Goal: Task Accomplishment & Management: Use online tool/utility

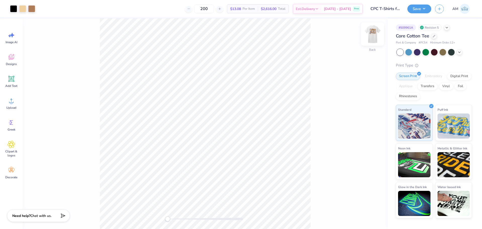
click at [366, 35] on img at bounding box center [373, 34] width 20 height 20
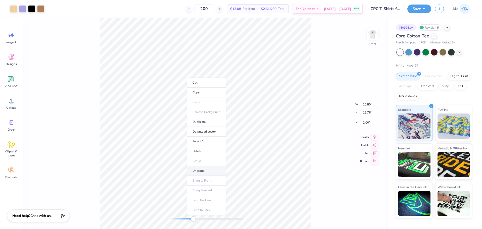
click at [202, 173] on li "Ungroup" at bounding box center [206, 171] width 39 height 10
type input "4.50"
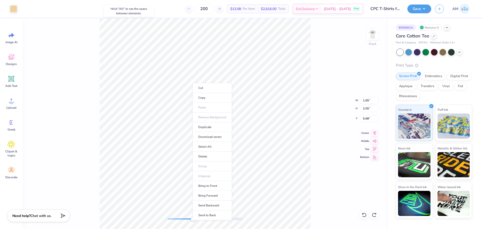
click at [193, 83] on div "Cut Copy Paste Remove Background Duplicate Download vector Select All Delete Gr…" at bounding box center [212, 152] width 39 height 138
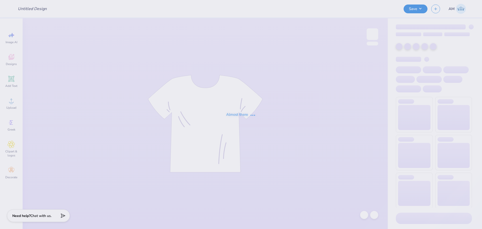
type input "CPC T-Shirts for Recruitment"
type input "200"
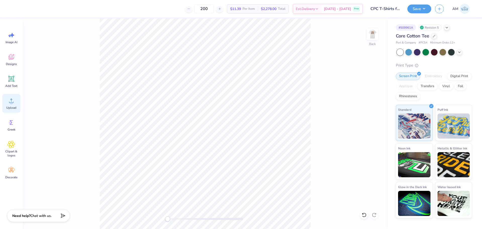
click at [12, 106] on span "Upload" at bounding box center [11, 108] width 10 height 4
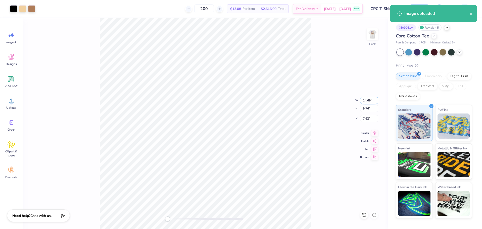
click at [369, 100] on input "14.69" at bounding box center [369, 100] width 18 height 7
type input "11"
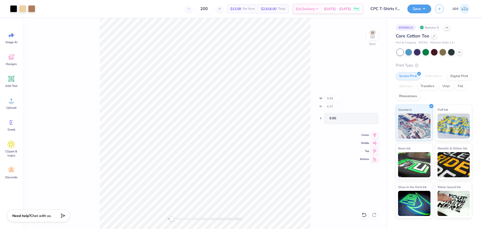
type input "10.20"
type input "6.78"
type input "8.46"
type input "10.60"
type input "7.05"
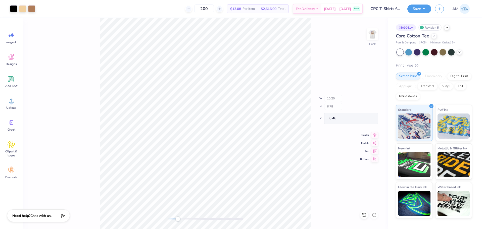
type input "8.19"
type input "10.77"
type input "7.16"
type input "7.91"
type input "11.04"
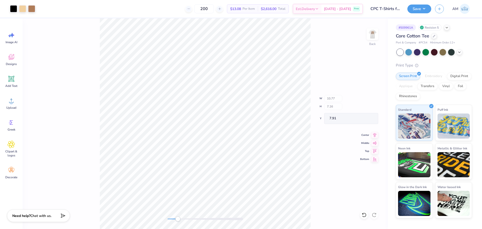
type input "7.34"
type input "7.73"
type input "10.97"
type input "7.29"
type input "7.78"
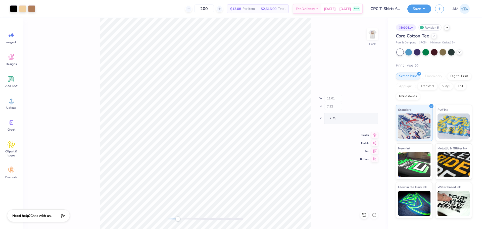
type input "11.00"
type input "7.31"
click at [377, 131] on icon at bounding box center [374, 132] width 7 height 6
click at [366, 120] on input "7.76" at bounding box center [369, 118] width 18 height 7
type input "3"
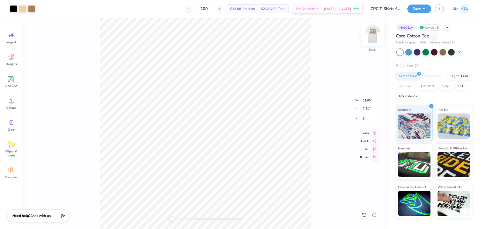
click at [375, 31] on img at bounding box center [373, 34] width 20 height 20
click at [88, 32] on div "Front" at bounding box center [205, 123] width 365 height 211
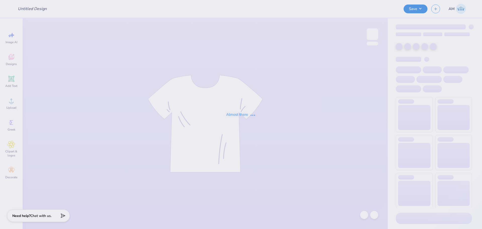
type input "CPC T-Shirts for Recruitment"
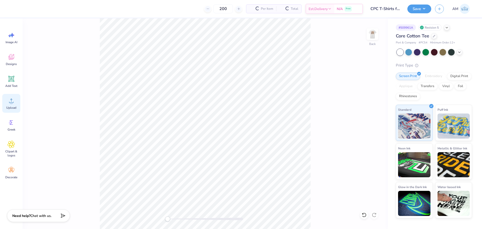
click at [11, 103] on circle at bounding box center [12, 103] width 4 height 4
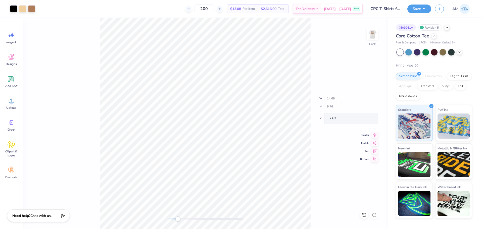
type input "10.01"
type input "6.65"
type input "10.48"
type input "10.44"
type input "6.94"
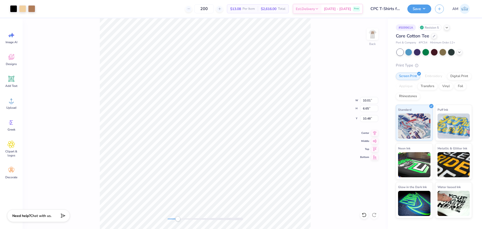
type input "10.19"
type input "10.88"
type input "7.23"
type input "9.90"
type input "11.10"
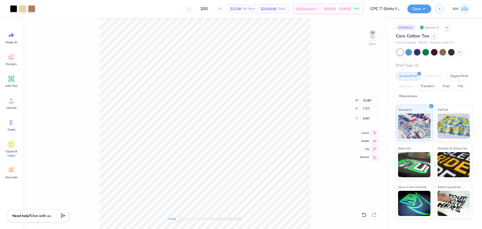
type input "7.38"
type input "9.75"
type input "10.93"
type input "7.26"
type input "9.86"
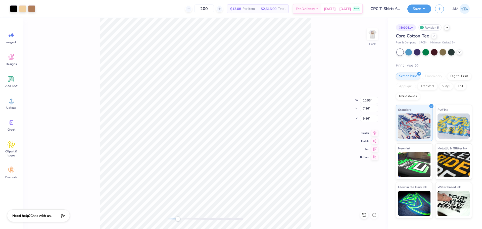
type input "10.98"
type input "7.30"
type input "9.83"
type input "11.03"
type input "7.33"
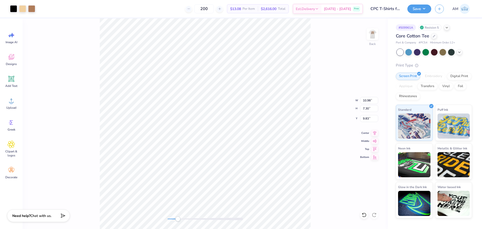
type input "9.79"
type input "10.99"
type input "7.30"
type input "9.82"
type input "11.03"
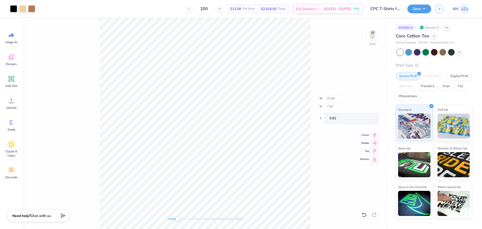
type input "7.33"
type input "9.79"
type input "10.99"
type input "7.30"
type input "9.82"
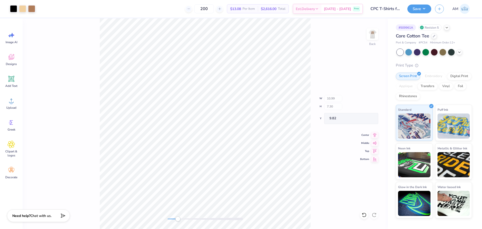
type input "11.03"
type input "7.33"
type input "9.79"
type input "11.01"
type input "9.81"
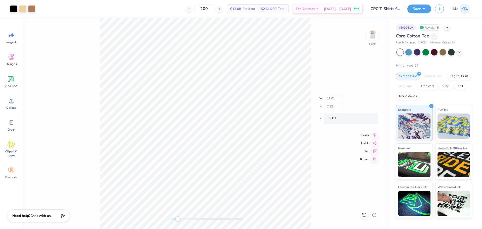
type input "10.99"
type input "7.30"
type input "9.82"
type input "11.01"
type input "7.32"
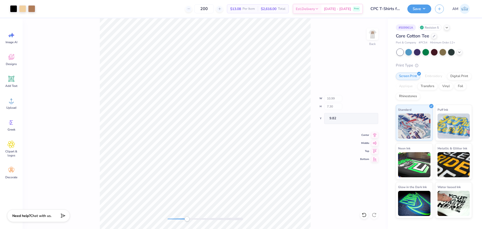
type input "9.81"
type input "10.97"
type input "7.29"
type input "9.83"
click at [374, 133] on icon at bounding box center [374, 132] width 7 height 6
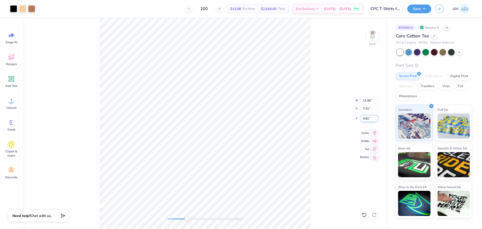
click at [366, 118] on input "9.81" at bounding box center [369, 118] width 18 height 7
type input "3"
click at [371, 34] on img at bounding box center [373, 34] width 20 height 20
click at [86, 10] on div "Art colors 200 $13.08 Per Item $2,616.00 Total Est. Delivery Sep 22 - 25 Free D…" at bounding box center [241, 114] width 482 height 229
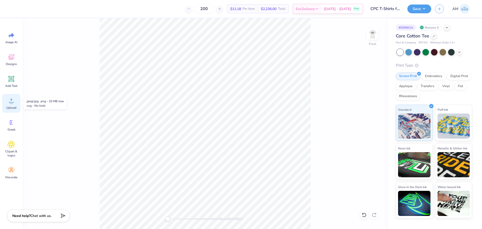
click at [13, 106] on div "Upload" at bounding box center [11, 103] width 18 height 19
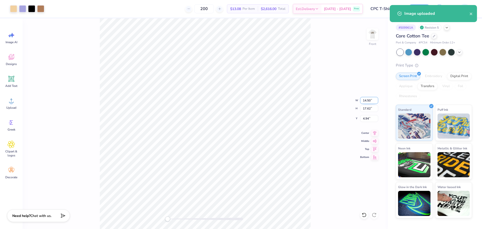
click at [368, 101] on input "14.50" at bounding box center [369, 100] width 18 height 7
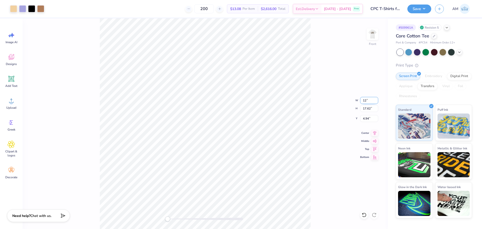
type input "12"
type input "10.49"
type input "12.75"
type input "7.03"
type input "10.49"
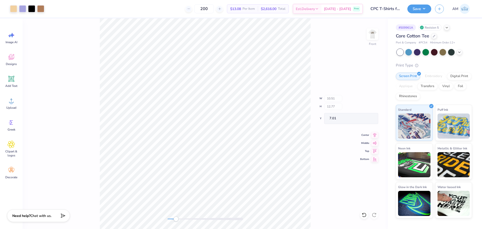
type input "12.75"
type input "7.04"
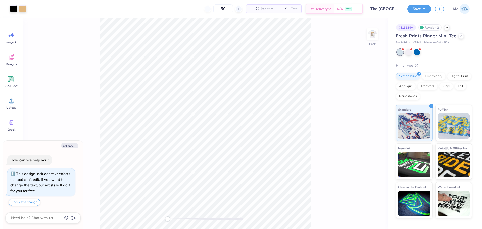
scroll to position [14, 0]
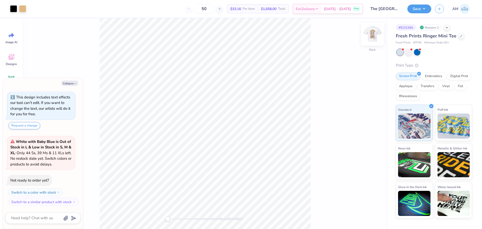
click at [369, 36] on img at bounding box center [373, 34] width 20 height 20
type textarea "x"
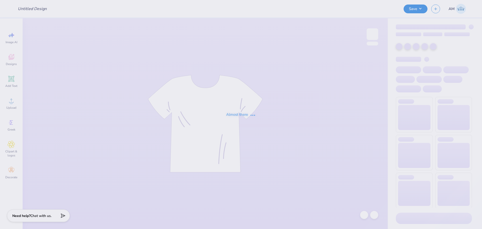
type input "The [GEOGRAPHIC_DATA][US_STATE] : [PERSON_NAME]"
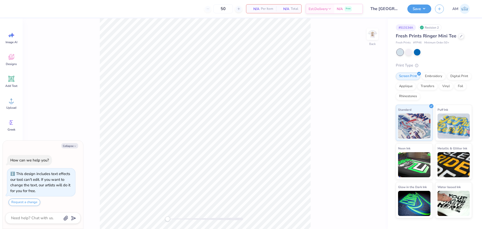
scroll to position [14, 0]
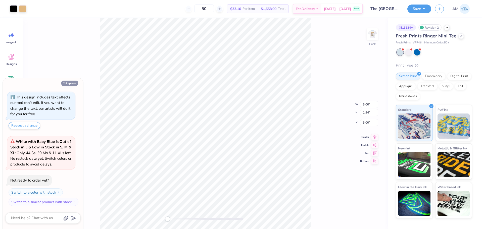
click at [68, 84] on button "Collapse" at bounding box center [69, 83] width 17 height 5
type textarea "x"
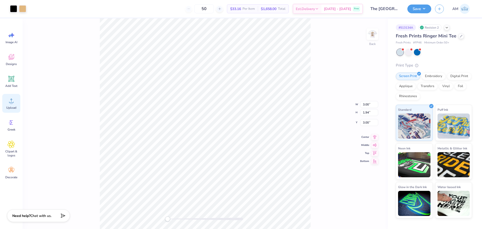
click at [11, 102] on circle at bounding box center [12, 103] width 4 height 4
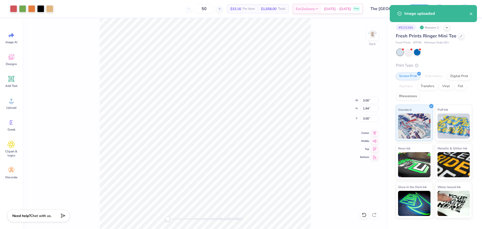
type input "10.24"
type input "14.95"
type input "0.52"
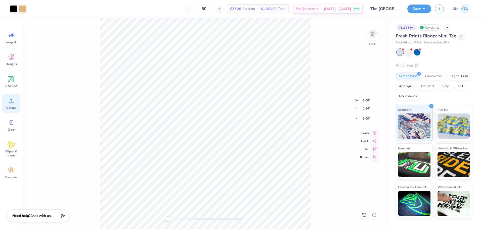
click at [5, 106] on div "Upload" at bounding box center [11, 103] width 18 height 19
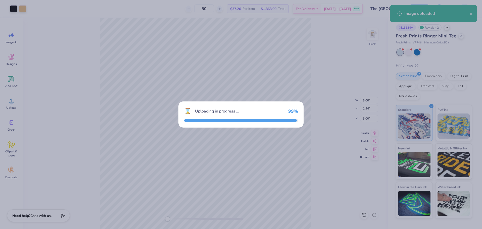
type input "10.70"
type input "5.81"
type input "5.09"
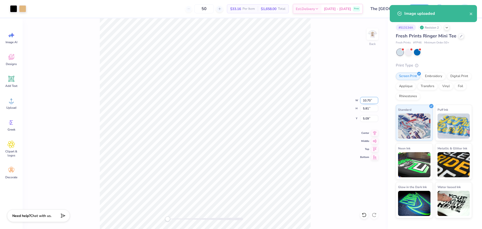
click at [364, 100] on input "10.70" at bounding box center [369, 100] width 18 height 7
type input "3"
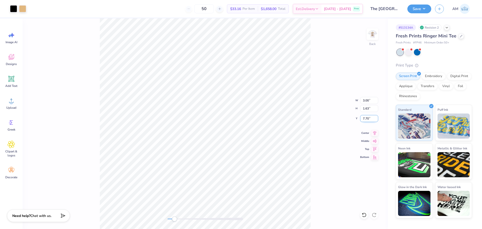
click at [367, 119] on input "7.70" at bounding box center [369, 118] width 18 height 7
type input "3"
click at [376, 36] on img at bounding box center [373, 34] width 20 height 20
click at [11, 105] on div "Upload" at bounding box center [11, 103] width 18 height 19
type input "6.47"
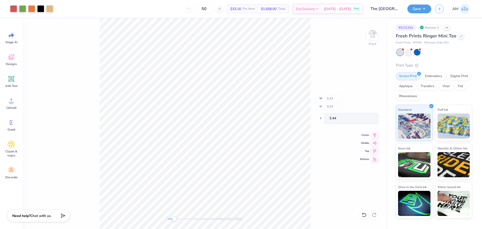
type input "9.44"
type input "5.23"
type input "6.57"
type input "9.58"
type input "5.09"
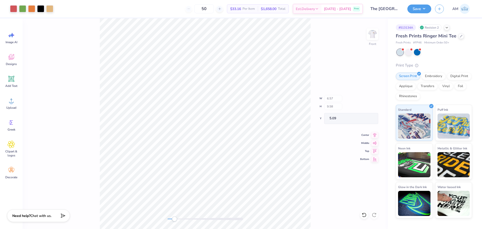
type input "6.63"
type input "9.68"
type input "5.00"
type input "6.65"
type input "9.70"
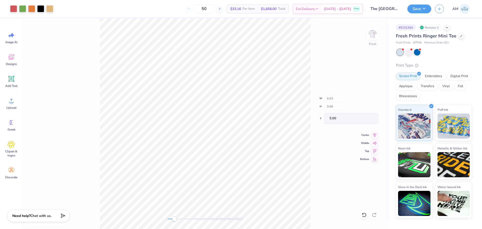
type input "4.97"
type input "6.71"
type input "9.79"
type input "4.88"
type input "6.80"
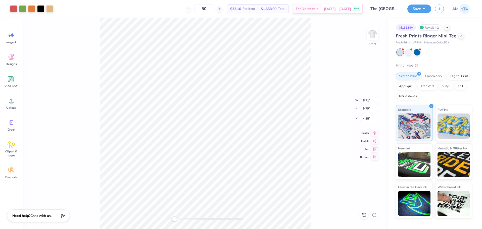
type input "9.93"
type input "4.74"
type input "6.88"
type input "10.05"
type input "4.63"
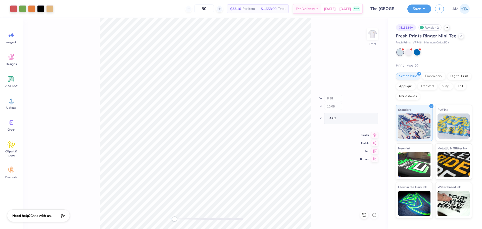
type input "6.93"
type input "10.12"
type input "4.55"
type input "6.98"
type input "10.18"
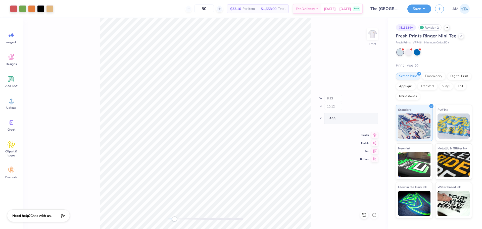
type input "4.49"
type input "7.01"
type input "10.23"
type input "4.44"
type input "7.00"
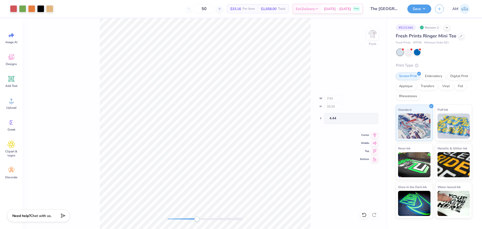
type input "10.22"
click at [375, 132] on icon at bounding box center [374, 132] width 7 height 6
click at [366, 120] on input "4.45" at bounding box center [369, 118] width 18 height 7
type input "3"
click at [85, 52] on div "Front" at bounding box center [205, 123] width 365 height 211
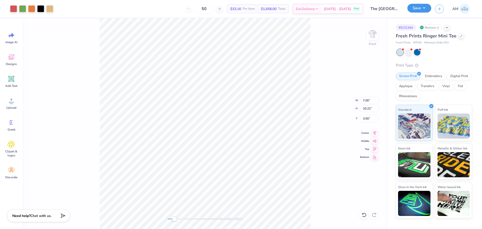
click at [421, 10] on button "Save" at bounding box center [420, 8] width 24 height 9
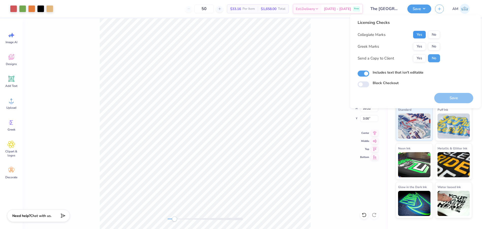
click at [420, 35] on button "Yes" at bounding box center [419, 35] width 13 height 8
click at [420, 43] on button "Yes" at bounding box center [419, 46] width 13 height 8
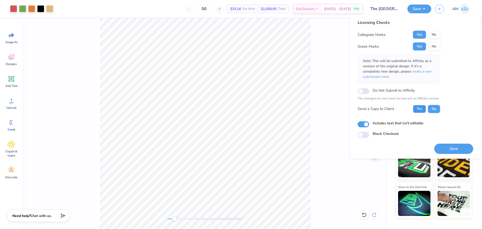
click at [417, 109] on button "Yes" at bounding box center [419, 109] width 13 height 8
click at [449, 147] on button "Save" at bounding box center [453, 149] width 39 height 10
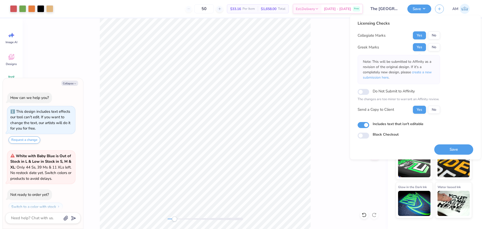
scroll to position [34, 0]
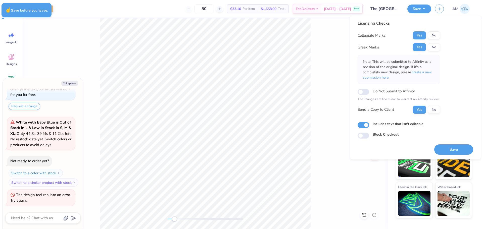
type textarea "x"
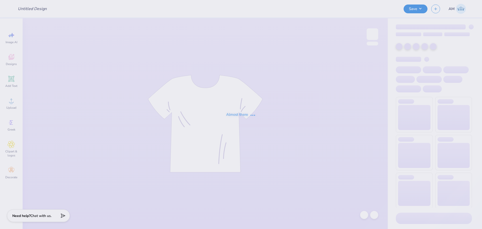
type input "PBP Parents Weekend shirt"
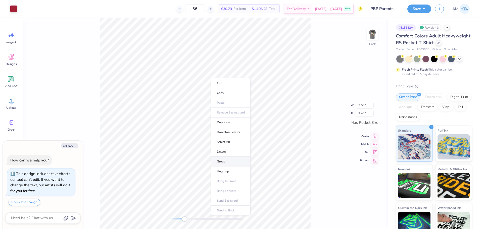
click at [221, 161] on li "Group" at bounding box center [230, 162] width 39 height 10
click at [375, 134] on icon at bounding box center [374, 132] width 3 height 4
click at [12, 11] on div at bounding box center [13, 8] width 7 height 7
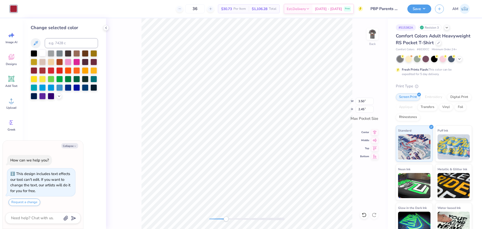
click at [41, 53] on div at bounding box center [42, 53] width 7 height 7
click at [58, 97] on icon at bounding box center [59, 96] width 4 height 4
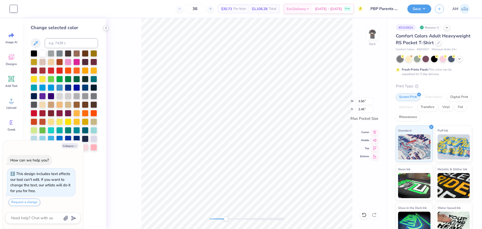
click at [106, 29] on icon at bounding box center [106, 28] width 4 height 4
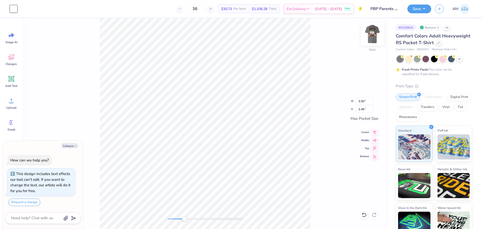
click at [377, 34] on img at bounding box center [373, 34] width 20 height 20
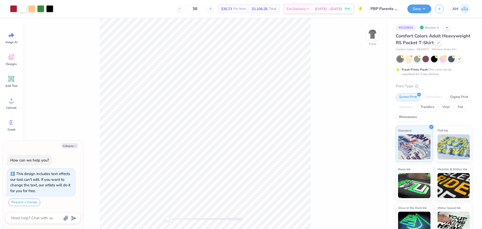
click at [142, 224] on div "Front" at bounding box center [205, 123] width 365 height 211
type textarea "x"
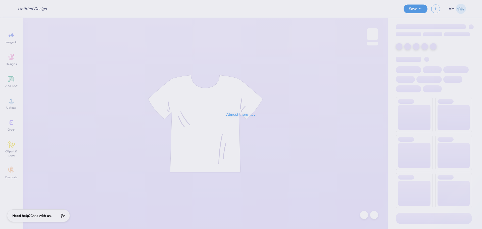
type input "CPC T-Shirts for Recruitment"
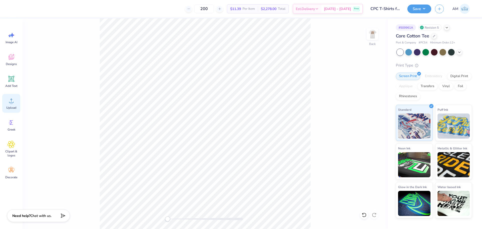
click at [14, 107] on span "Upload" at bounding box center [11, 108] width 10 height 4
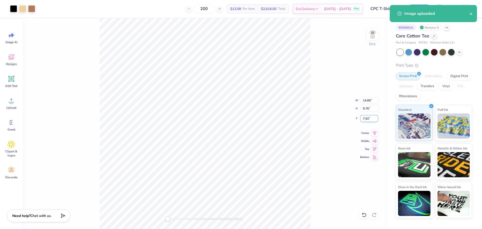
click at [366, 117] on input "7.62" at bounding box center [369, 118] width 18 height 7
click at [364, 100] on input "14.69" at bounding box center [369, 100] width 18 height 7
type input "11"
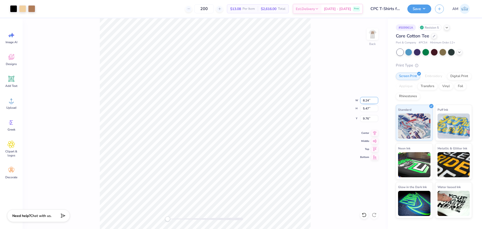
click at [364, 101] on input "8.24" at bounding box center [369, 100] width 18 height 7
type input "11"
click at [63, 70] on div "Back" at bounding box center [205, 123] width 365 height 211
click at [368, 100] on input "14.69" at bounding box center [369, 100] width 18 height 7
type input "11"
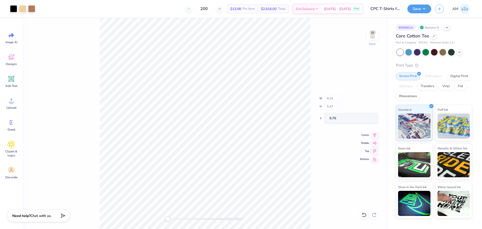
type input "9.89"
type input "6.57"
type input "8.66"
type input "10.51"
type input "6.98"
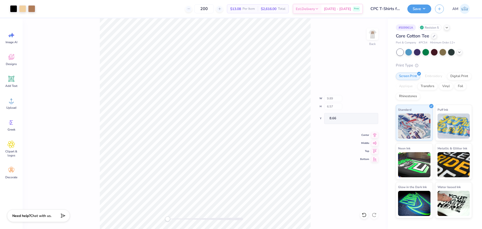
type input "8.25"
type input "10.80"
type input "7.18"
type input "8.06"
type input "10.97"
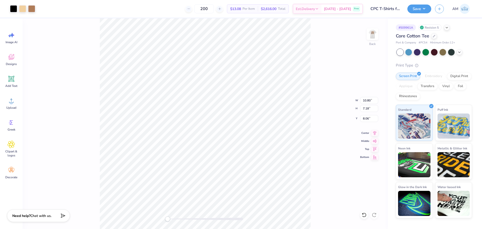
type input "7.29"
type input "7.95"
type input "11.01"
type input "7.32"
type input "7.92"
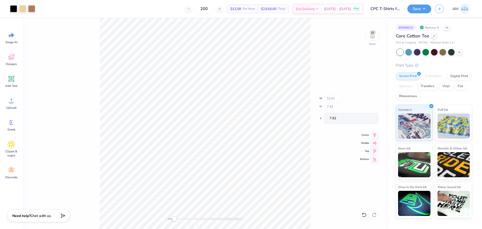
type input "10.98"
type input "7.29"
type input "7.94"
type input "11.01"
type input "7.32"
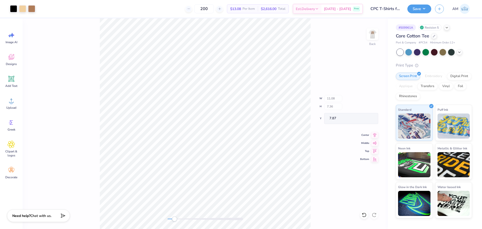
type input "7.91"
type input "10.95"
type input "7.27"
type input "7.96"
type input "11.01"
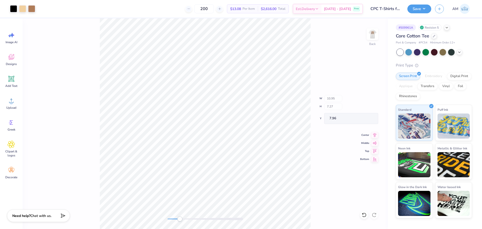
type input "7.32"
type input "7.91"
type input "11.00"
type input "7.31"
click at [374, 130] on icon at bounding box center [374, 132] width 7 height 6
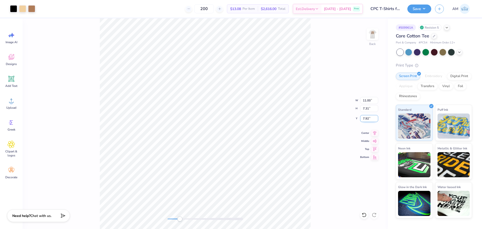
click at [368, 120] on input "7.92" at bounding box center [369, 118] width 18 height 7
type input "3"
click at [371, 29] on img at bounding box center [373, 34] width 20 height 20
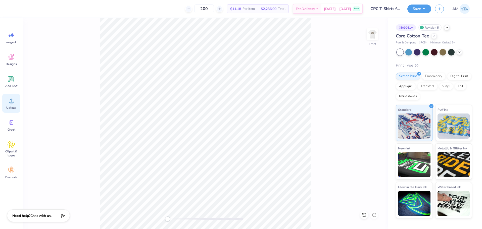
click at [17, 102] on div "Upload" at bounding box center [11, 103] width 18 height 19
click at [5, 104] on div "Upload" at bounding box center [11, 103] width 18 height 19
type input "10.51"
type input "12.78"
type input "9.78"
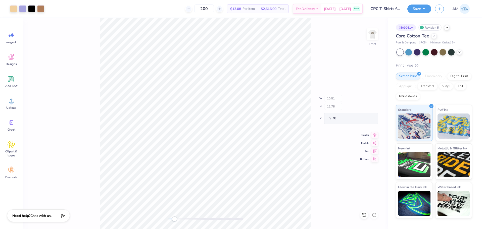
type input "10.46"
type input "12.72"
type input "9.84"
type input "10.50"
type input "12.76"
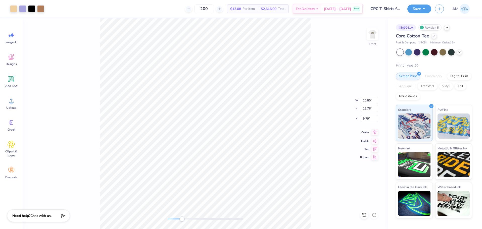
click at [374, 134] on icon at bounding box center [374, 132] width 7 height 6
click at [365, 119] on input "9.79" at bounding box center [369, 118] width 18 height 7
type input "3"
click at [374, 30] on img at bounding box center [373, 34] width 20 height 20
type input "10.54"
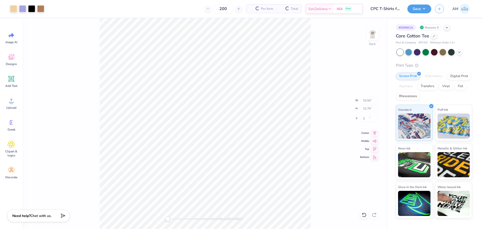
type input "12.82"
type input "0.87"
click at [422, 8] on button "Save" at bounding box center [420, 8] width 24 height 9
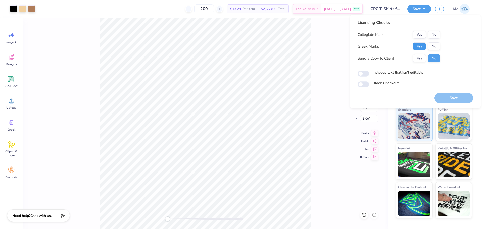
click at [420, 48] on button "Yes" at bounding box center [419, 46] width 13 height 8
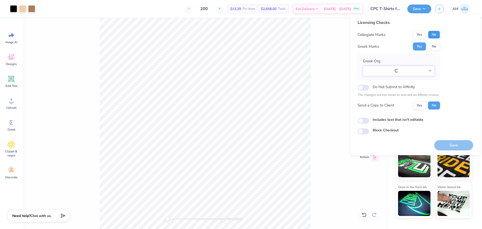
click at [435, 36] on button "No" at bounding box center [434, 35] width 12 height 8
click at [420, 106] on button "Yes" at bounding box center [419, 106] width 13 height 8
click at [364, 121] on input "Includes text that isn't editable" at bounding box center [364, 121] width 12 height 6
checkbox input "true"
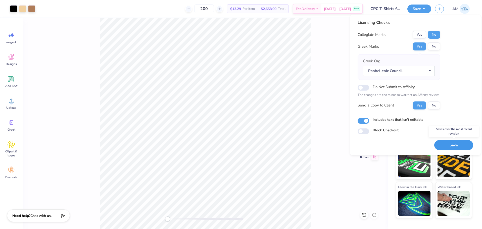
click at [444, 148] on button "Save" at bounding box center [453, 145] width 39 height 10
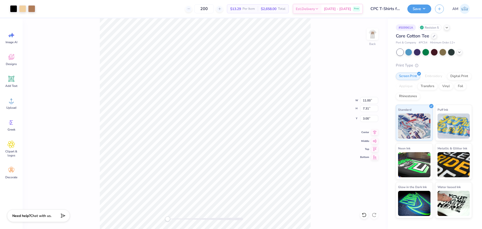
click at [376, 134] on icon at bounding box center [374, 132] width 7 height 6
click at [373, 35] on img at bounding box center [373, 34] width 20 height 20
click at [375, 132] on icon at bounding box center [374, 132] width 7 height 6
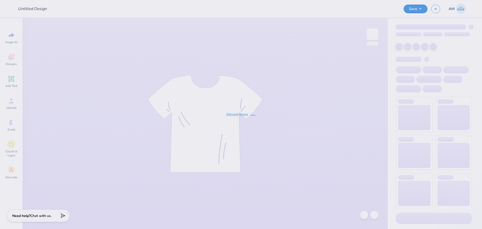
type input "PBP Parents Weekend shirt"
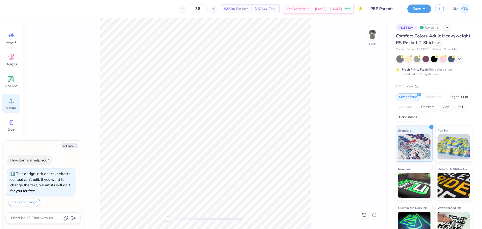
click at [16, 107] on span "Upload" at bounding box center [11, 108] width 10 height 4
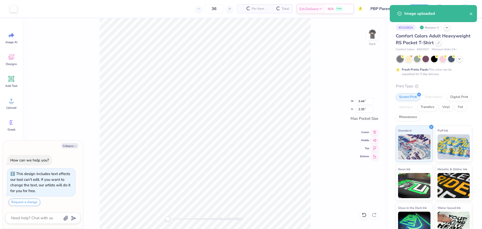
type textarea "x"
click at [361, 103] on input "3.44" at bounding box center [365, 101] width 18 height 7
type input "3.5"
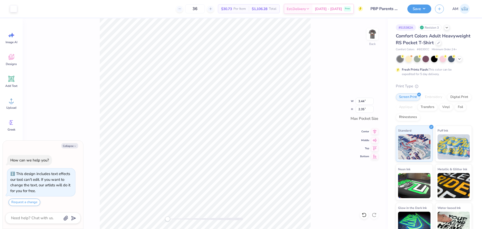
click at [376, 132] on icon at bounding box center [374, 132] width 3 height 4
click at [376, 141] on icon at bounding box center [374, 140] width 7 height 6
type textarea "x"
click at [362, 104] on input "3.44" at bounding box center [365, 101] width 18 height 7
type input "3.5"
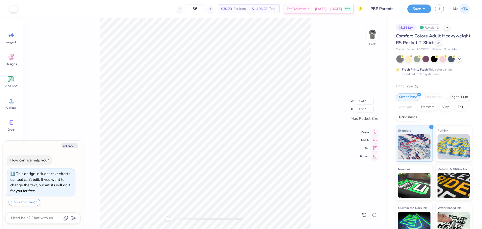
type textarea "x"
type input "3.50"
type input "2.39"
click at [374, 130] on icon at bounding box center [374, 132] width 7 height 6
click at [375, 141] on icon at bounding box center [374, 140] width 7 height 6
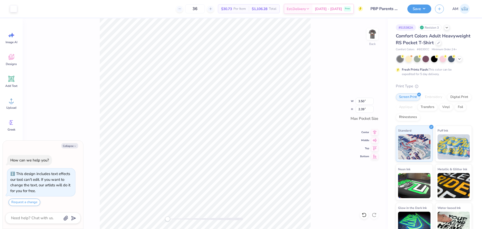
drag, startPoint x: 318, startPoint y: 124, endPoint x: 311, endPoint y: 124, distance: 6.8
click at [318, 124] on div "Back W 3.50 3.50 " H 2.39 2.39 " Max Pocket Size Center Middle Top Bottom" at bounding box center [205, 123] width 365 height 211
click at [374, 35] on img at bounding box center [373, 34] width 20 height 20
click at [10, 96] on div "Upload" at bounding box center [11, 103] width 18 height 19
type textarea "x"
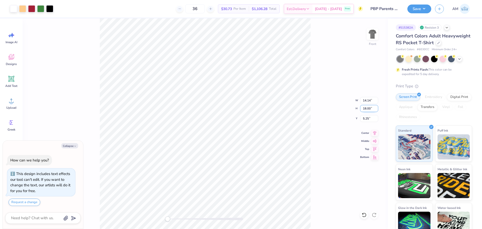
click at [366, 110] on input "18.00" at bounding box center [369, 108] width 18 height 7
type input "14"
type textarea "x"
click at [365, 108] on input "9.36" at bounding box center [369, 108] width 18 height 7
type input "15"
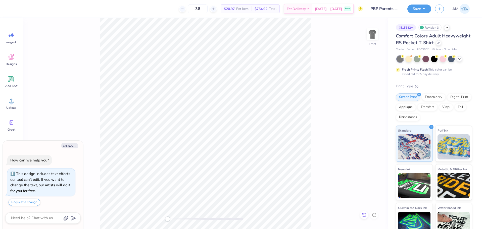
click at [367, 213] on div at bounding box center [364, 215] width 8 height 8
click at [364, 215] on icon at bounding box center [364, 215] width 5 height 5
click at [374, 132] on icon at bounding box center [374, 132] width 3 height 4
click at [144, 222] on div "Front W 11.78 11.78 " H 15.00 15.00 " Y 3.00 3.00 " Center Middle Top Bottom" at bounding box center [205, 123] width 365 height 211
type textarea "x"
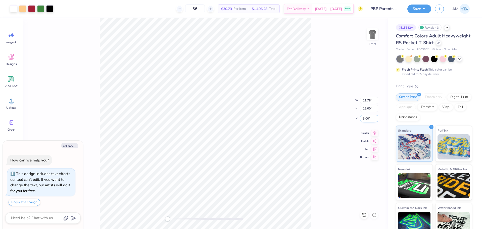
click at [365, 121] on input "3.00" at bounding box center [369, 118] width 18 height 7
type input "3"
click at [373, 132] on icon at bounding box center [374, 132] width 3 height 4
click at [373, 33] on img at bounding box center [373, 34] width 20 height 20
type textarea "x"
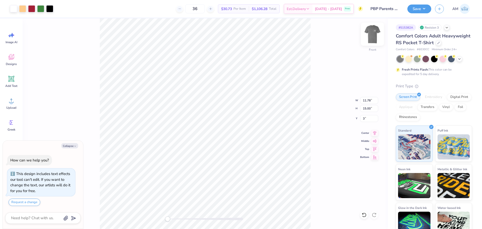
type input "2.70"
type input "3.44"
click at [372, 38] on img at bounding box center [373, 34] width 20 height 20
click at [140, 223] on div "Front W 3.61 3.61 " H 2.47 2.47 " Y 7.66 7.66 " Center Middle Top Bottom" at bounding box center [205, 123] width 365 height 211
type textarea "x"
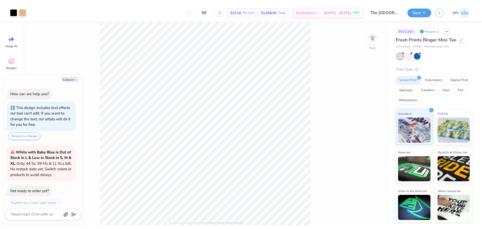
scroll to position [14, 0]
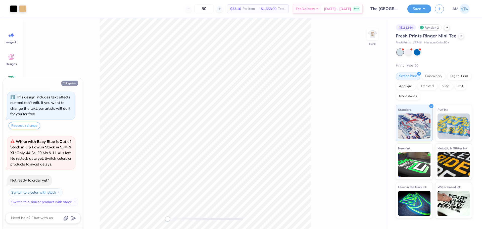
click at [67, 84] on button "Collapse" at bounding box center [69, 83] width 17 height 5
type textarea "x"
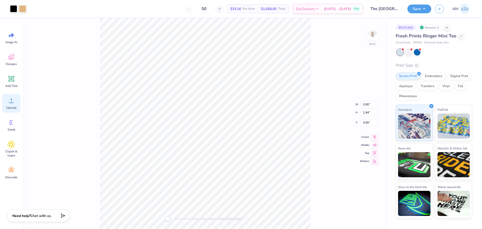
click at [7, 104] on div "Upload" at bounding box center [11, 103] width 18 height 19
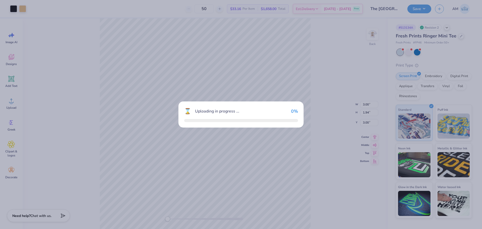
type input "10.70"
type input "5.81"
type input "5.09"
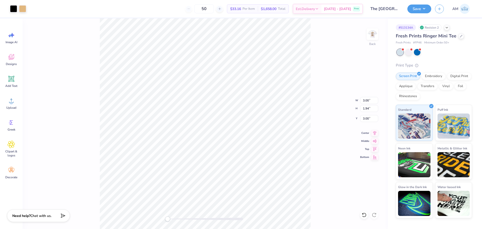
type input "3.44"
type input "1.86"
type input "5.31"
type input "3.17"
type input "1.72"
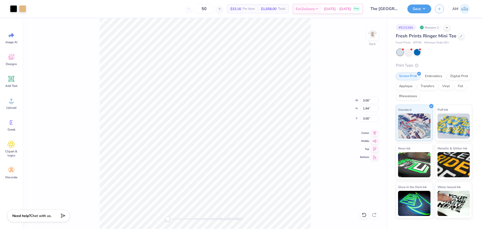
type input "5.31"
click at [366, 118] on input "5.32" at bounding box center [369, 118] width 18 height 7
type input "3"
click at [139, 226] on div "Back W 3.00 3.00 " H 1.63 1.63 " Y 3 3 " Center Middle Top Bottom" at bounding box center [205, 123] width 365 height 211
click at [375, 34] on img at bounding box center [373, 34] width 20 height 20
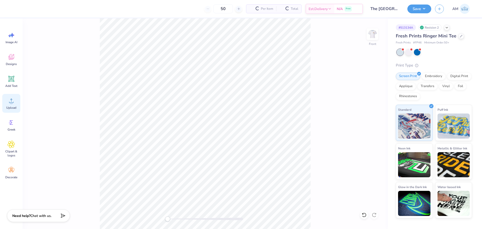
click at [12, 95] on div "Upload" at bounding box center [11, 103] width 18 height 19
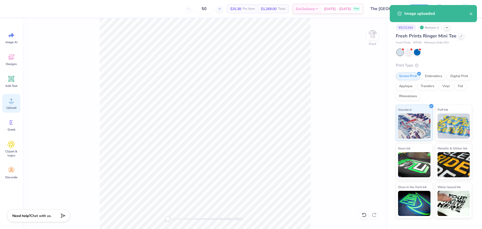
click at [13, 102] on icon at bounding box center [12, 101] width 8 height 8
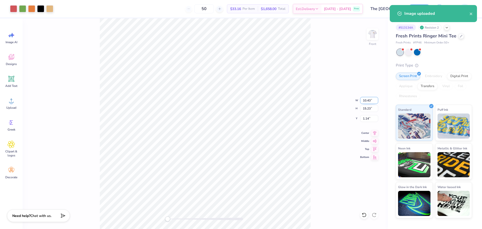
click at [366, 100] on input "10.43" at bounding box center [369, 100] width 18 height 7
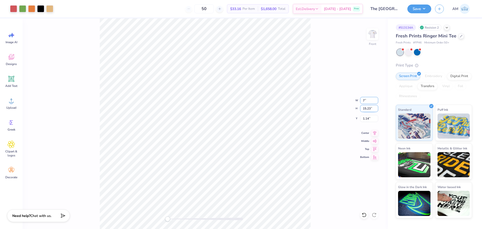
type input "7"
click at [319, 120] on div "Front W 7 7 " H 15.23 15.23 " Y 1.14 1.14 " Center Middle Top Bottom" at bounding box center [205, 123] width 365 height 211
type input "5.63"
type input "8.22"
type input "3.96"
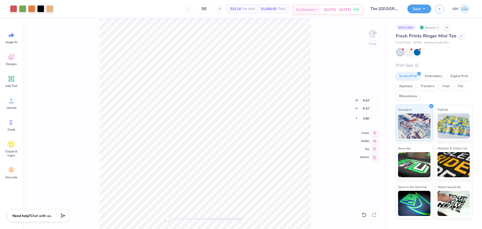
type input "6.16"
type input "9.00"
type input "3.18"
type input "6.39"
type input "9.34"
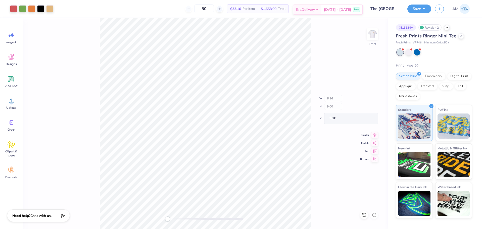
type input "2.84"
type input "6.62"
type input "9.66"
type input "2.52"
type input "6.77"
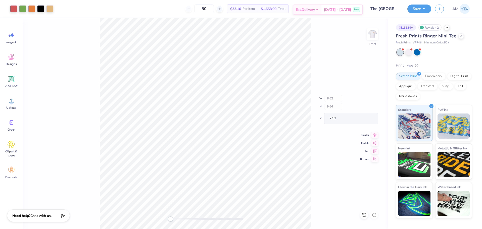
type input "9.89"
type input "2.29"
type input "6.90"
type input "10.08"
type input "2.10"
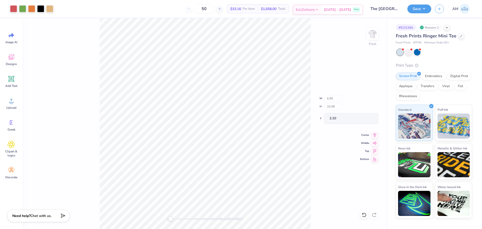
type input "6.96"
type input "10.16"
type input "2.01"
type input "7.01"
type input "10.24"
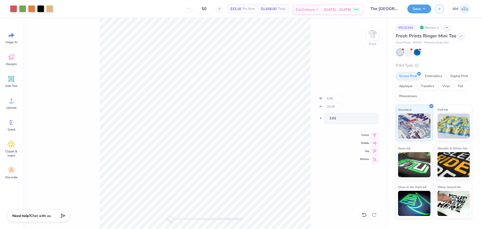
type input "1.94"
type input "7.00"
type input "10.22"
click at [376, 132] on icon at bounding box center [374, 132] width 3 height 4
click at [369, 119] on input "1.95" at bounding box center [369, 118] width 18 height 7
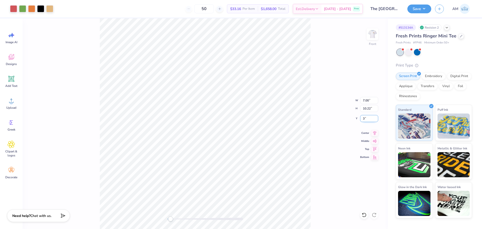
type input "3"
click at [370, 40] on img at bounding box center [373, 34] width 20 height 20
type input "6.71"
type input "9.79"
type input "1.70"
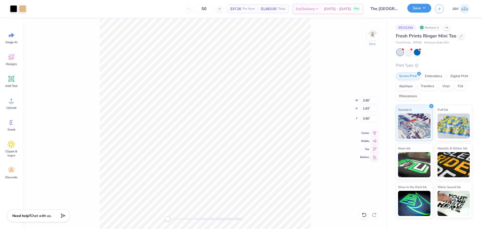
click at [421, 8] on button "Save" at bounding box center [420, 8] width 24 height 9
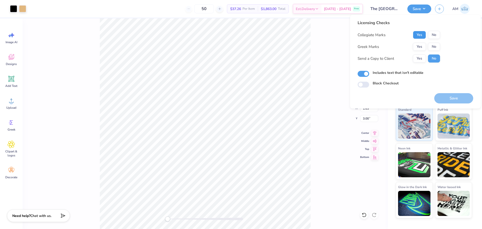
click at [417, 37] on button "Yes" at bounding box center [419, 35] width 13 height 8
click at [418, 50] on button "Yes" at bounding box center [419, 47] width 13 height 8
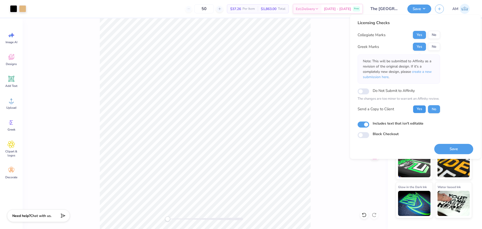
click at [423, 109] on button "Yes" at bounding box center [419, 109] width 13 height 8
click at [322, 47] on div "Back W 3.00 3.00 " H 1.63 1.63 " Y 3.00 3.00 " Center Middle Top Bottom" at bounding box center [205, 123] width 365 height 211
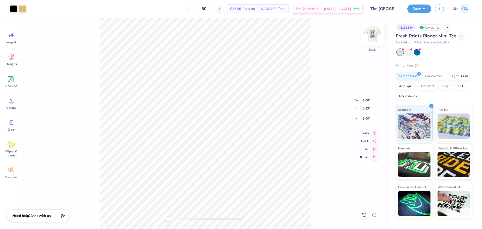
click at [372, 34] on img at bounding box center [373, 34] width 20 height 20
type input "3.13"
type input "1.70"
type input "4.36"
click at [419, 11] on button "Save" at bounding box center [420, 8] width 24 height 9
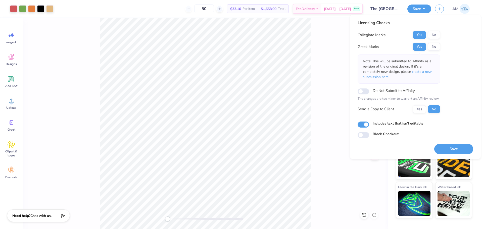
click at [419, 115] on div "Licensing Checks Collegiate Marks Yes No Greek Marks Yes No Note: This will be …" at bounding box center [399, 68] width 82 height 97
click at [419, 111] on button "Yes" at bounding box center [419, 109] width 13 height 8
click at [447, 150] on button "Save" at bounding box center [453, 149] width 39 height 10
